Goal: Information Seeking & Learning: Learn about a topic

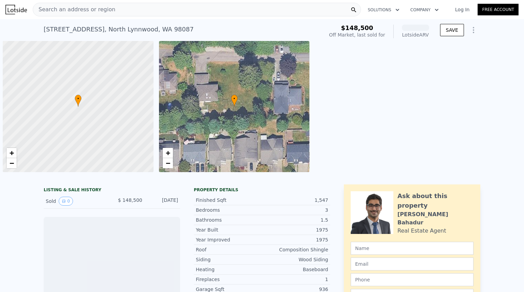
scroll to position [0, 3]
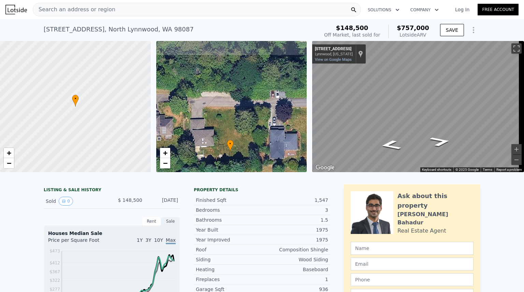
drag, startPoint x: 233, startPoint y: 93, endPoint x: 231, endPoint y: 138, distance: 44.7
click at [231, 138] on div "• + −" at bounding box center [231, 106] width 151 height 131
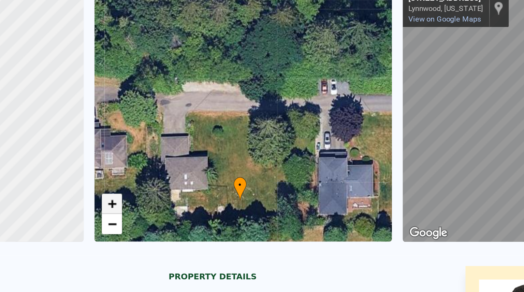
click at [164, 151] on span "+" at bounding box center [165, 152] width 4 height 9
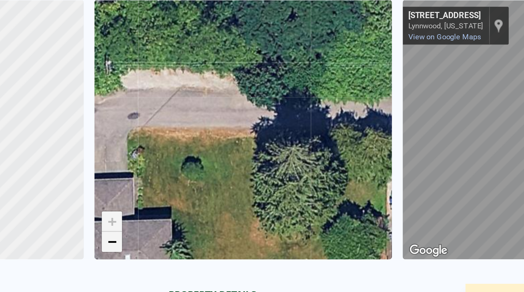
click at [164, 162] on span "−" at bounding box center [165, 163] width 4 height 9
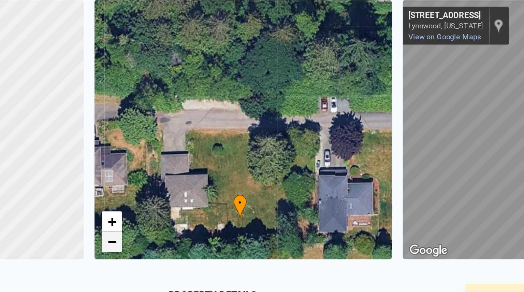
click at [164, 162] on span "−" at bounding box center [165, 163] width 4 height 9
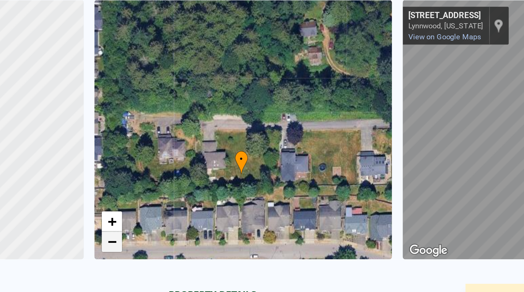
click at [164, 162] on span "−" at bounding box center [165, 163] width 4 height 9
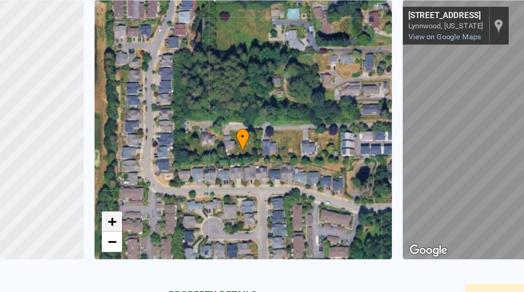
click at [166, 150] on span "+" at bounding box center [165, 152] width 4 height 9
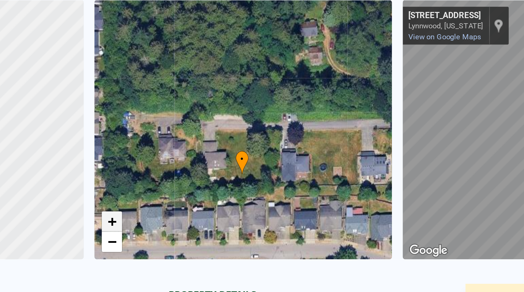
click at [166, 150] on span "+" at bounding box center [165, 152] width 4 height 9
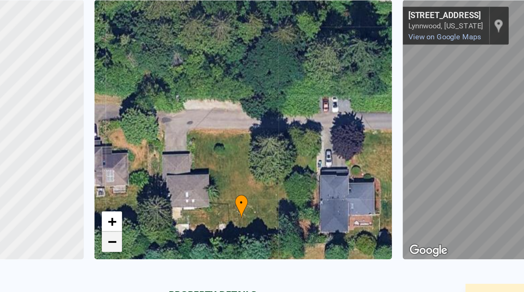
click at [166, 164] on span "−" at bounding box center [165, 163] width 4 height 9
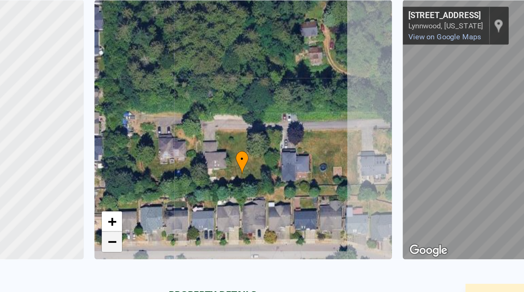
click at [166, 164] on span "−" at bounding box center [165, 163] width 4 height 9
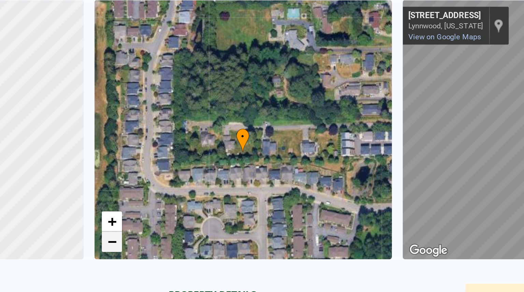
click at [166, 164] on span "−" at bounding box center [165, 163] width 4 height 9
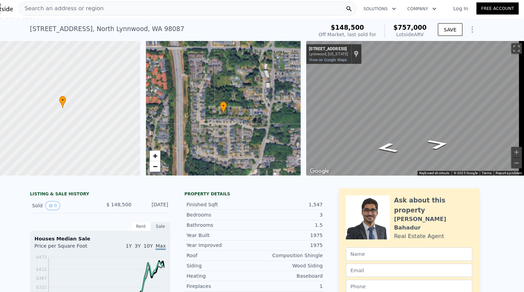
scroll to position [0, 0]
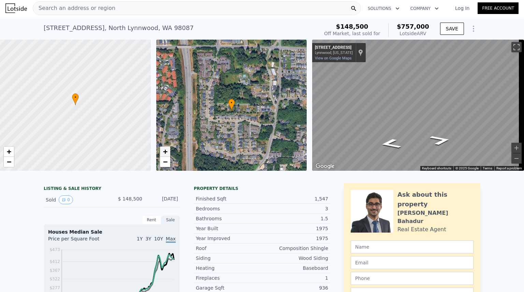
click at [166, 152] on span "+" at bounding box center [165, 151] width 4 height 9
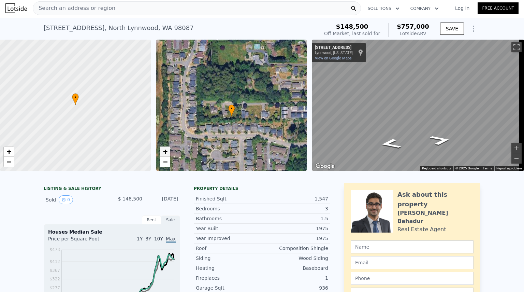
click at [166, 152] on span "+" at bounding box center [165, 151] width 4 height 9
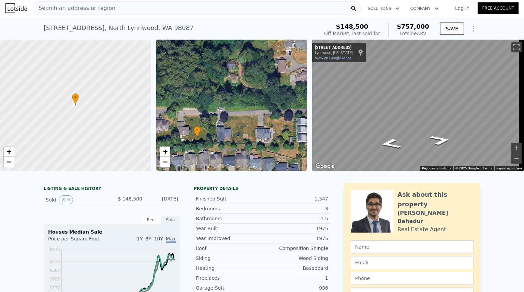
drag, startPoint x: 185, startPoint y: 112, endPoint x: 150, endPoint y: 122, distance: 35.9
click at [150, 122] on div "• + − • + − ← Move left → Move right ↑ Move up ↓ Move down + Zoom in - Zoom out…" at bounding box center [262, 105] width 524 height 131
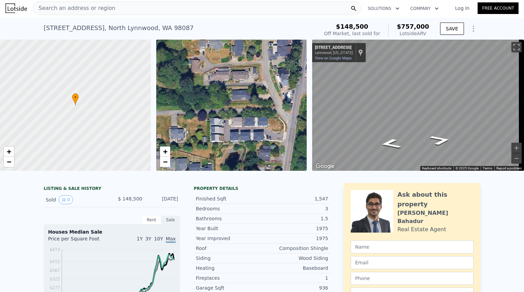
drag, startPoint x: 258, startPoint y: 122, endPoint x: 172, endPoint y: 122, distance: 85.6
click at [172, 122] on div "• + −" at bounding box center [231, 105] width 151 height 131
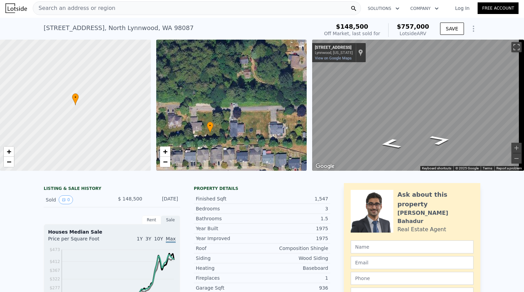
drag, startPoint x: 175, startPoint y: 123, endPoint x: 274, endPoint y: 118, distance: 99.0
click at [274, 118] on div "• + −" at bounding box center [231, 105] width 151 height 131
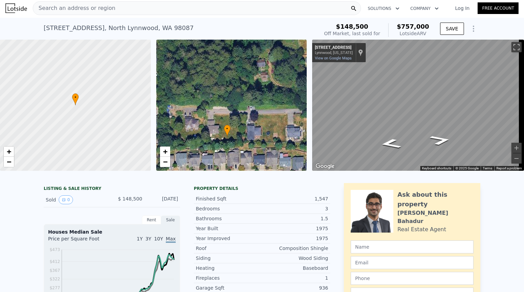
drag, startPoint x: 182, startPoint y: 114, endPoint x: 199, endPoint y: 117, distance: 17.0
click at [199, 117] on div "• + −" at bounding box center [231, 105] width 151 height 131
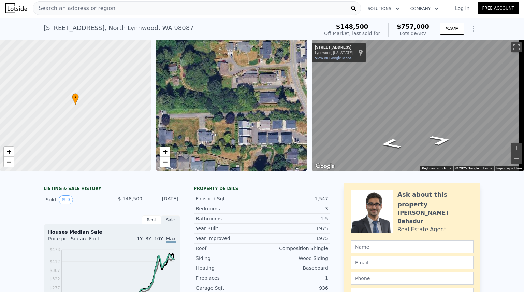
drag, startPoint x: 302, startPoint y: 120, endPoint x: 208, endPoint y: 124, distance: 93.9
click at [208, 124] on div "• + −" at bounding box center [231, 105] width 151 height 131
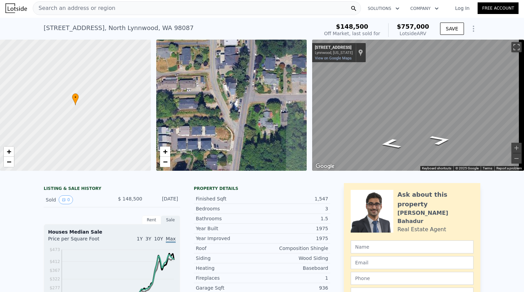
drag, startPoint x: 283, startPoint y: 123, endPoint x: 208, endPoint y: 130, distance: 75.0
click at [208, 130] on div "• + −" at bounding box center [231, 105] width 151 height 131
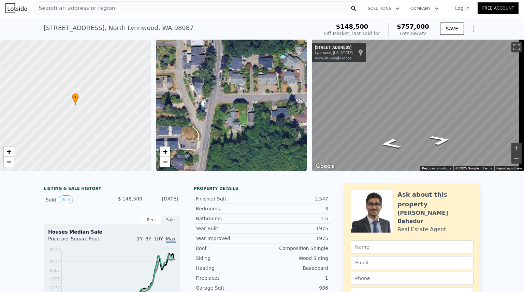
drag, startPoint x: 243, startPoint y: 122, endPoint x: 209, endPoint y: 122, distance: 33.8
click at [209, 122] on div "• + −" at bounding box center [231, 105] width 151 height 131
drag, startPoint x: 176, startPoint y: 24, endPoint x: 42, endPoint y: 25, distance: 134.1
click at [44, 25] on div "[STREET_ADDRESS] Sold [DATE] for $148,500 (~ARV $757k )" at bounding box center [180, 29] width 272 height 19
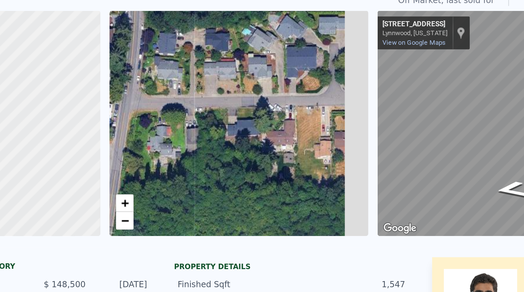
drag, startPoint x: 250, startPoint y: 129, endPoint x: 193, endPoint y: 120, distance: 57.3
click at [193, 120] on div "• + −" at bounding box center [231, 105] width 151 height 131
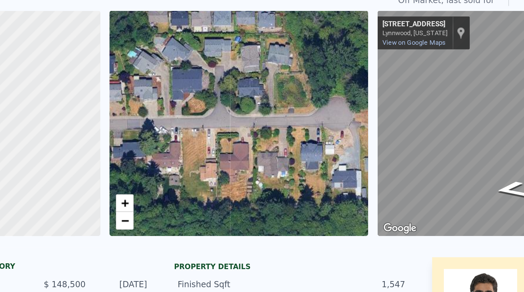
drag, startPoint x: 260, startPoint y: 110, endPoint x: 197, endPoint y: 128, distance: 65.5
click at [197, 128] on div "• + −" at bounding box center [231, 105] width 151 height 131
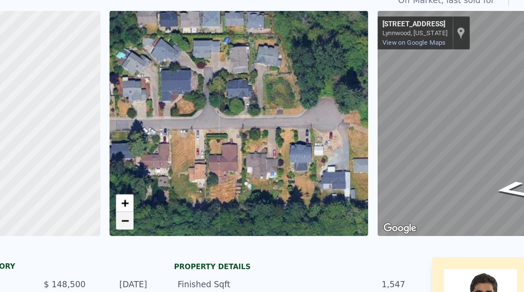
click at [163, 162] on span "−" at bounding box center [165, 161] width 4 height 9
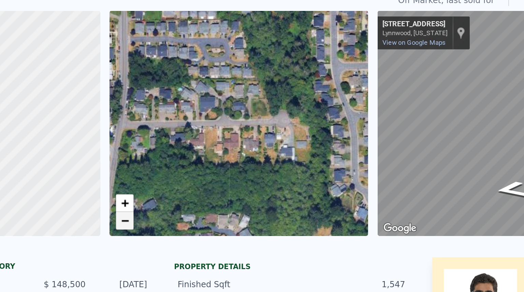
click at [163, 162] on span "−" at bounding box center [165, 161] width 4 height 9
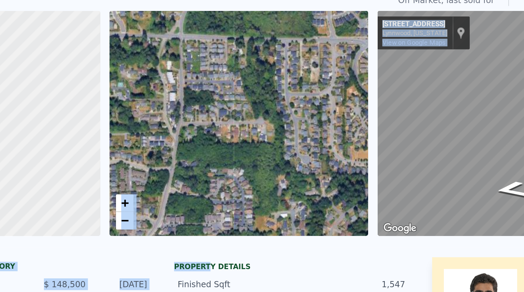
drag, startPoint x: 210, startPoint y: 188, endPoint x: 216, endPoint y: 118, distance: 70.5
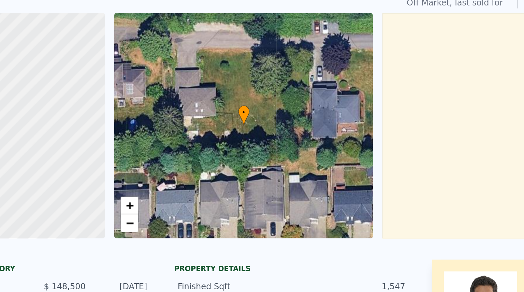
scroll to position [0, 3]
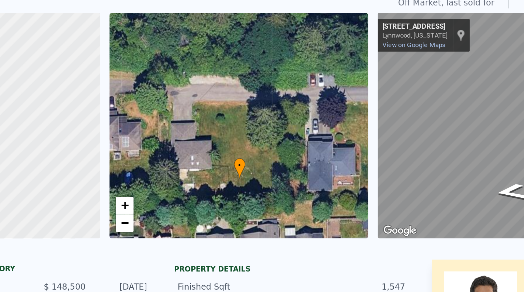
drag, startPoint x: 227, startPoint y: 75, endPoint x: 228, endPoint y: 106, distance: 30.7
click at [228, 106] on div "• + −" at bounding box center [231, 106] width 151 height 131
click at [166, 164] on span "−" at bounding box center [165, 163] width 4 height 9
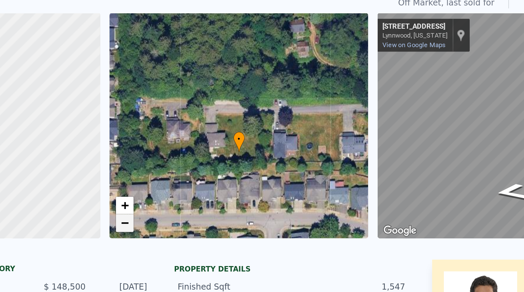
click at [166, 164] on span "−" at bounding box center [165, 163] width 4 height 9
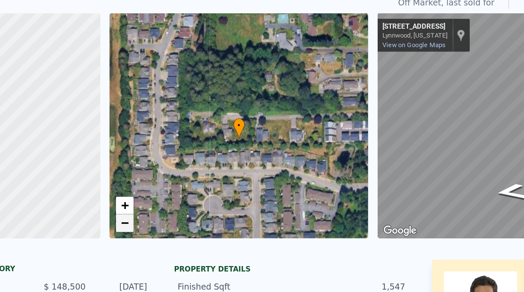
click at [166, 164] on span "−" at bounding box center [165, 163] width 4 height 9
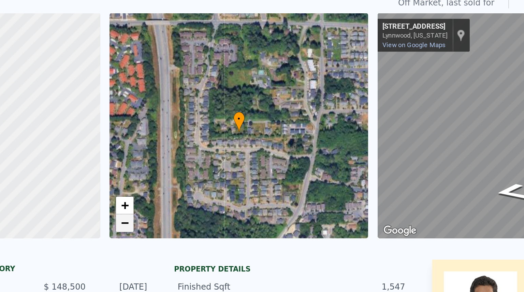
click at [166, 164] on span "−" at bounding box center [165, 163] width 4 height 9
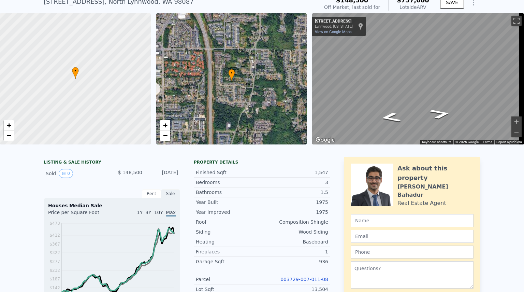
scroll to position [0, 0]
